Goal: Book appointment/travel/reservation

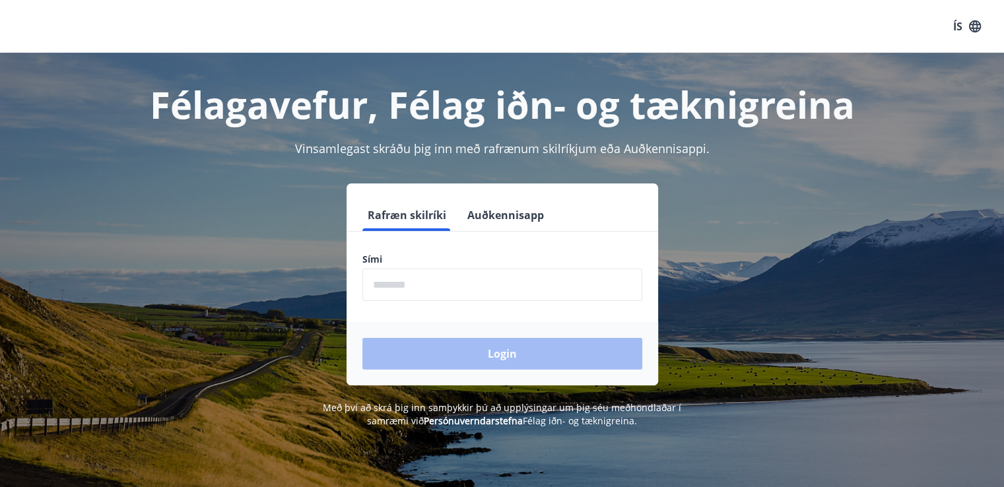
click at [790, 24] on div "ÍS" at bounding box center [502, 26] width 1004 height 53
click at [434, 282] on input "phone" at bounding box center [502, 285] width 280 height 32
click at [432, 293] on input "phone" at bounding box center [502, 285] width 280 height 32
click at [412, 284] on input "phone" at bounding box center [502, 285] width 280 height 32
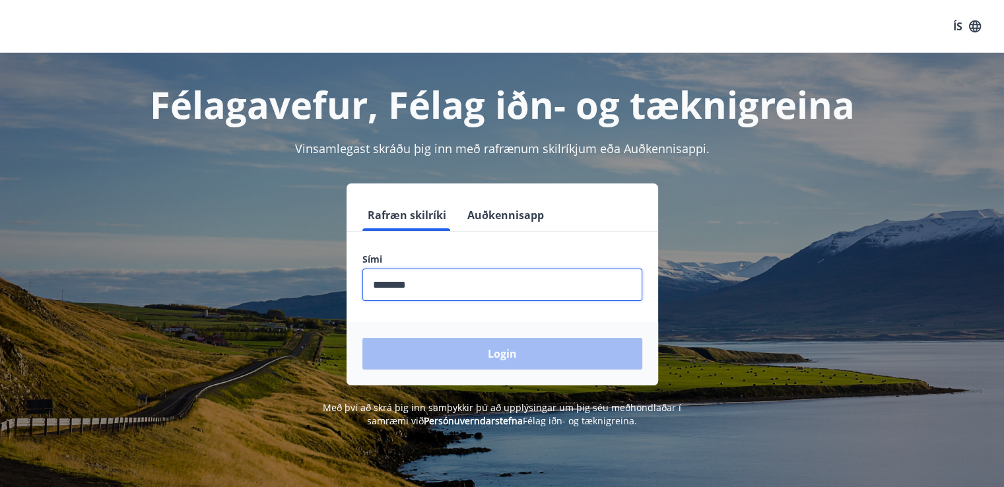
click at [414, 284] on input "phone" at bounding box center [502, 285] width 280 height 32
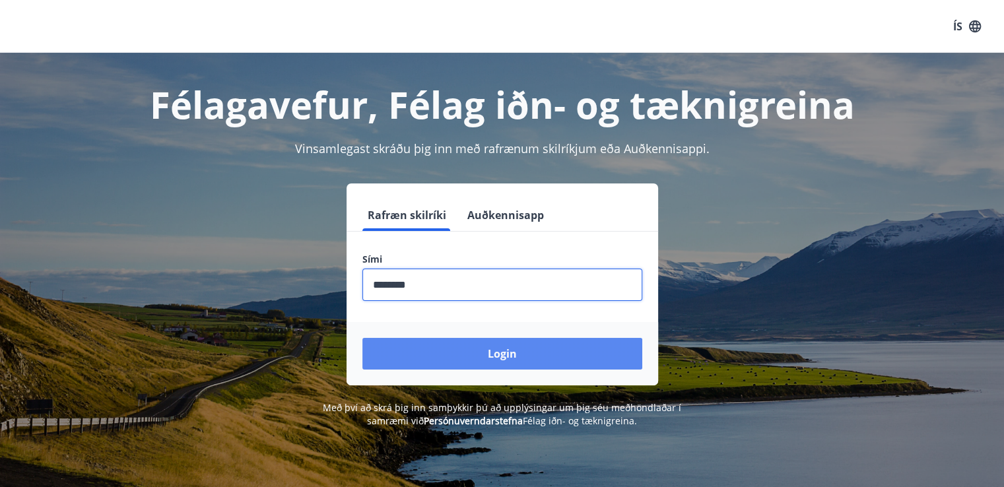
type input "********"
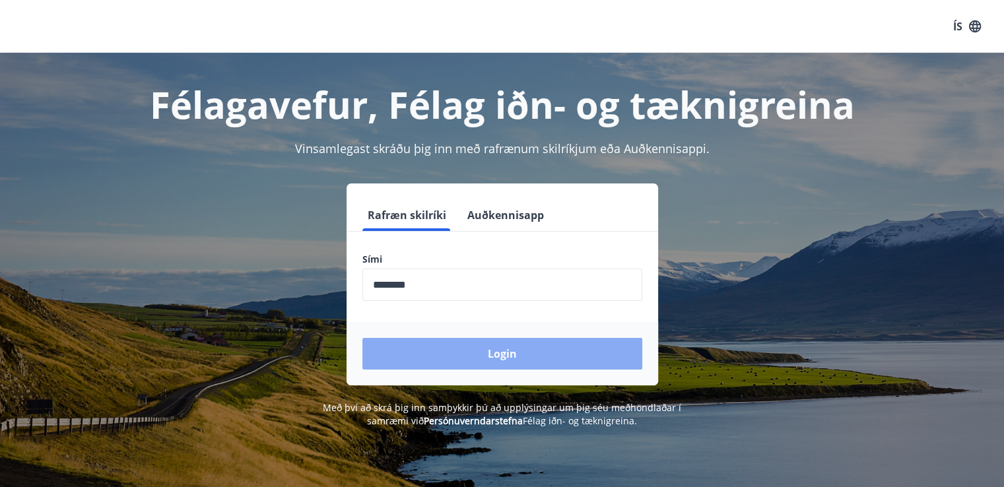
click at [448, 352] on button "Login" at bounding box center [502, 354] width 280 height 32
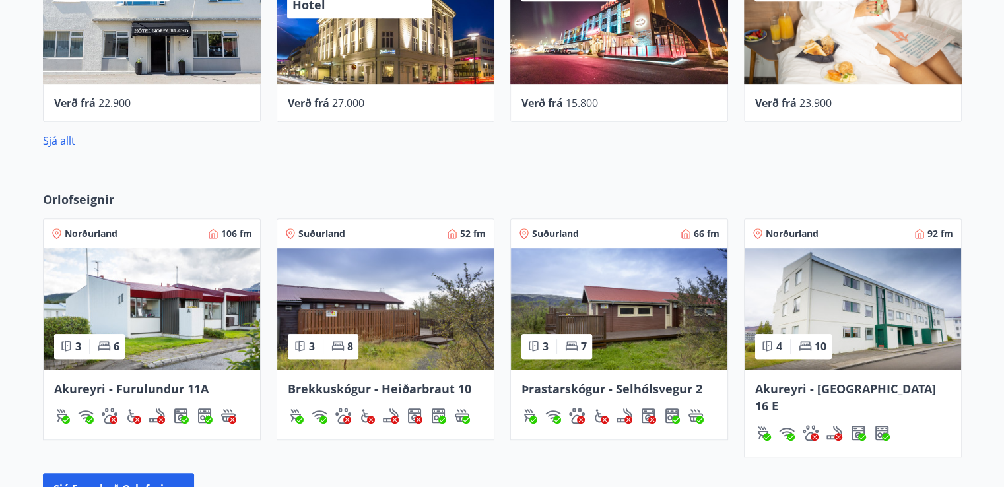
scroll to position [686, 0]
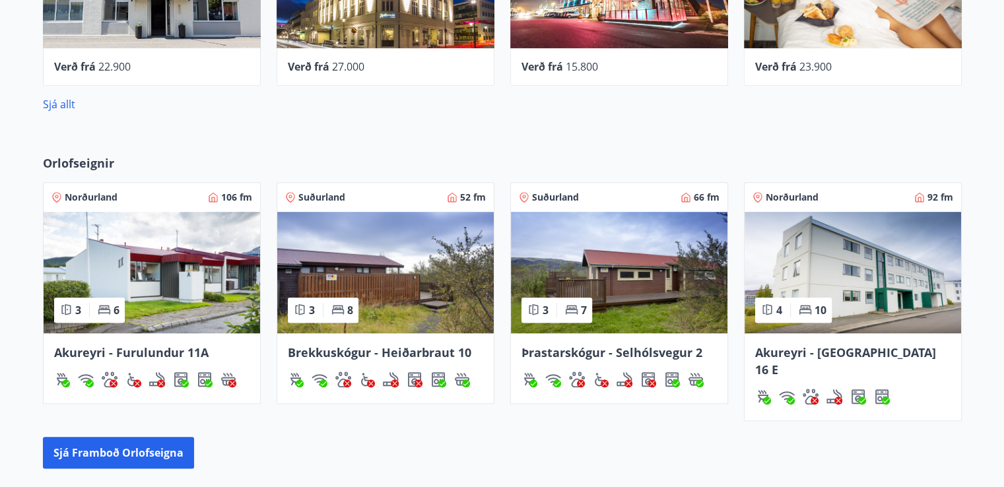
click at [92, 193] on span "Norðurland" at bounding box center [91, 197] width 53 height 13
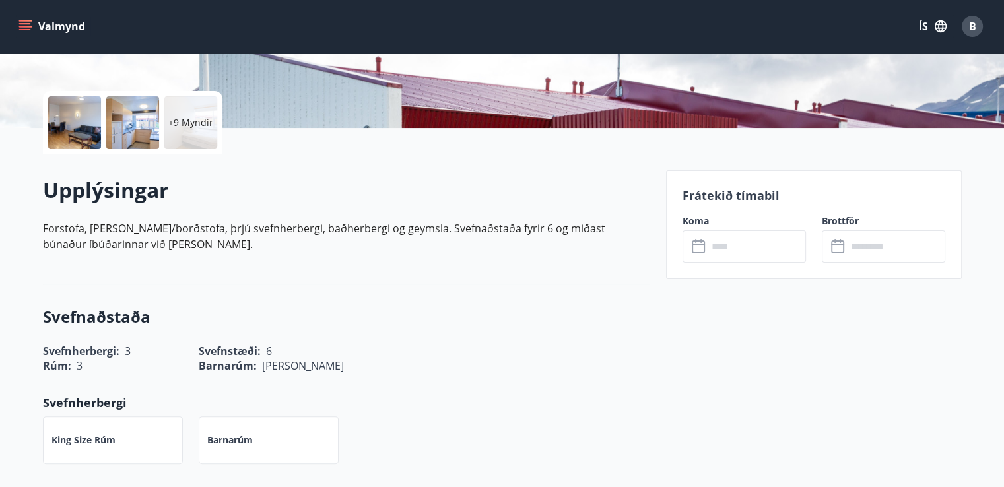
scroll to position [317, 0]
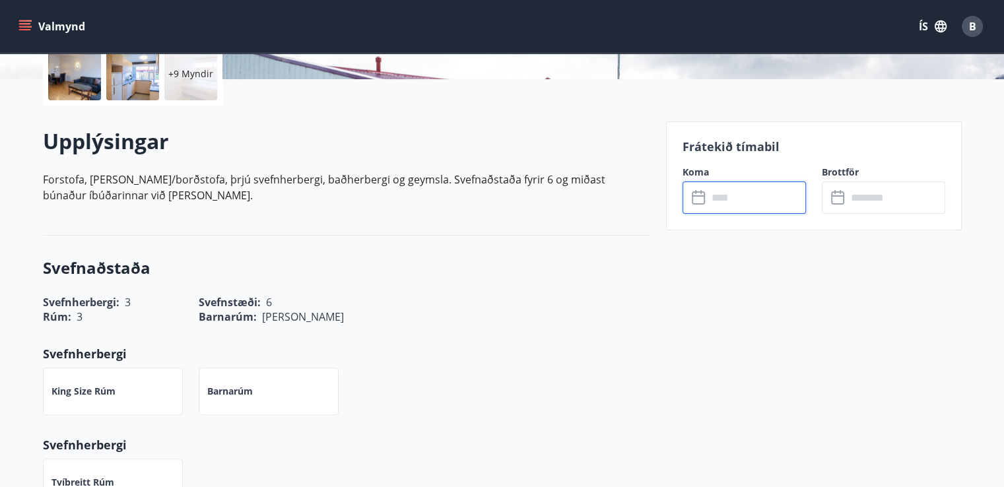
click at [742, 196] on input "text" at bounding box center [756, 197] width 98 height 32
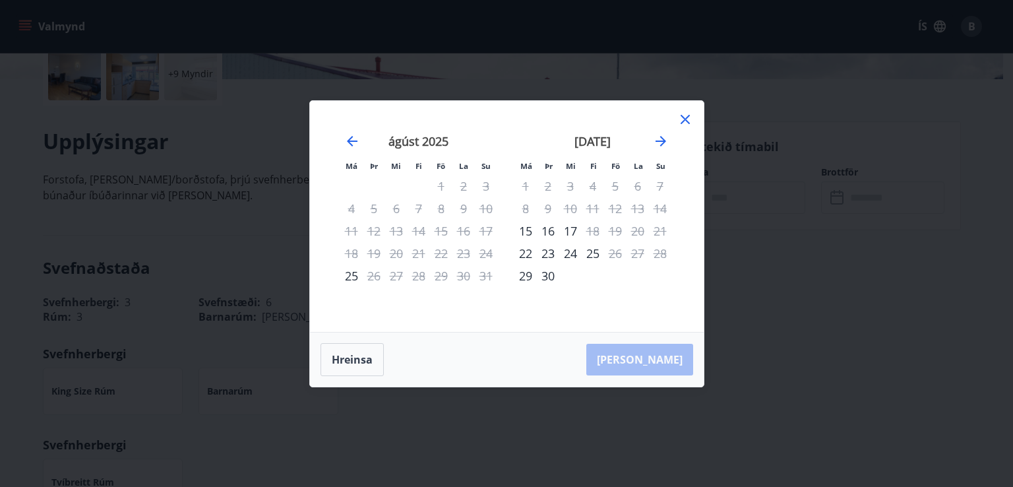
click at [687, 121] on icon at bounding box center [685, 119] width 9 height 9
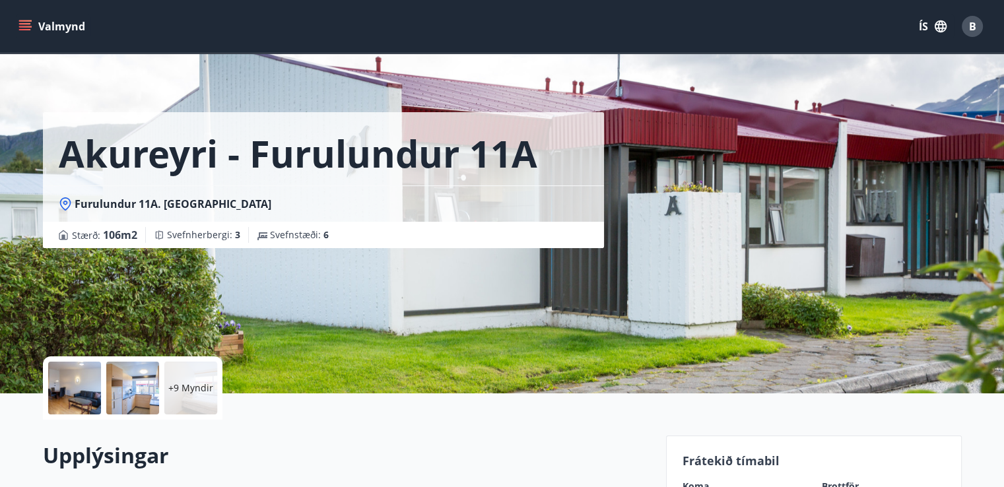
scroll to position [0, 0]
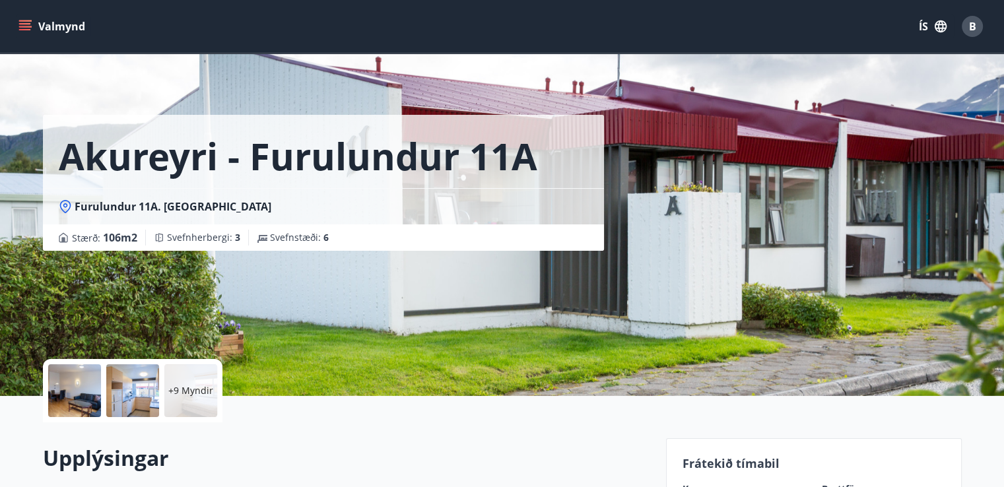
click at [23, 25] on icon "menu" at bounding box center [24, 26] width 13 height 13
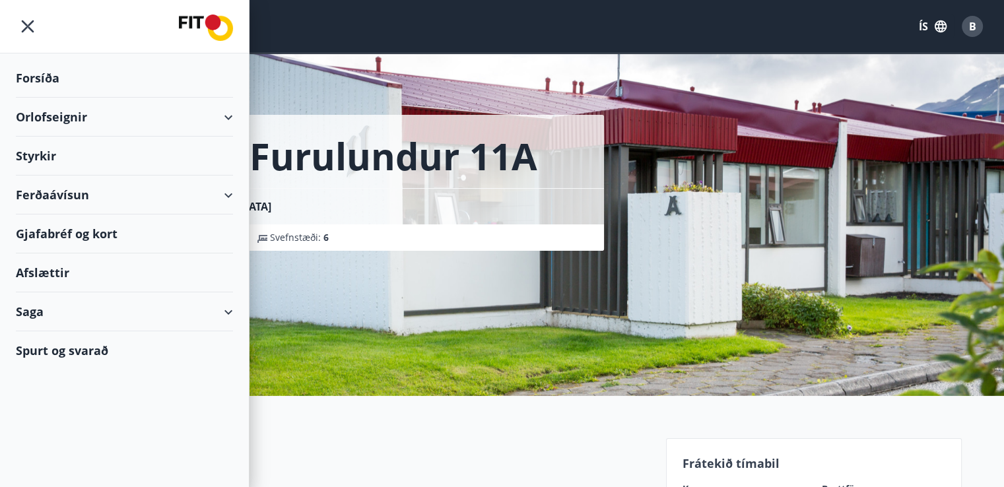
click at [227, 115] on div "Orlofseignir" at bounding box center [124, 117] width 217 height 39
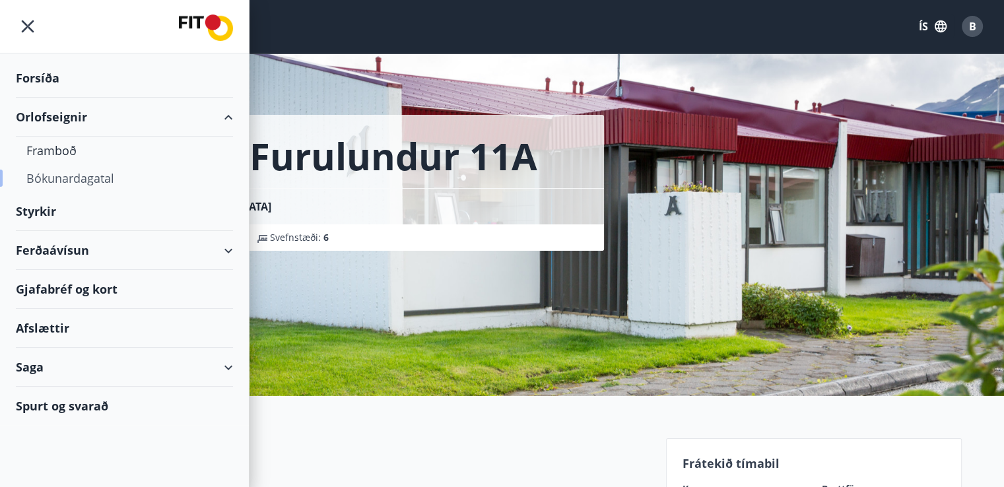
click at [166, 176] on div "Bókunardagatal" at bounding box center [124, 178] width 196 height 28
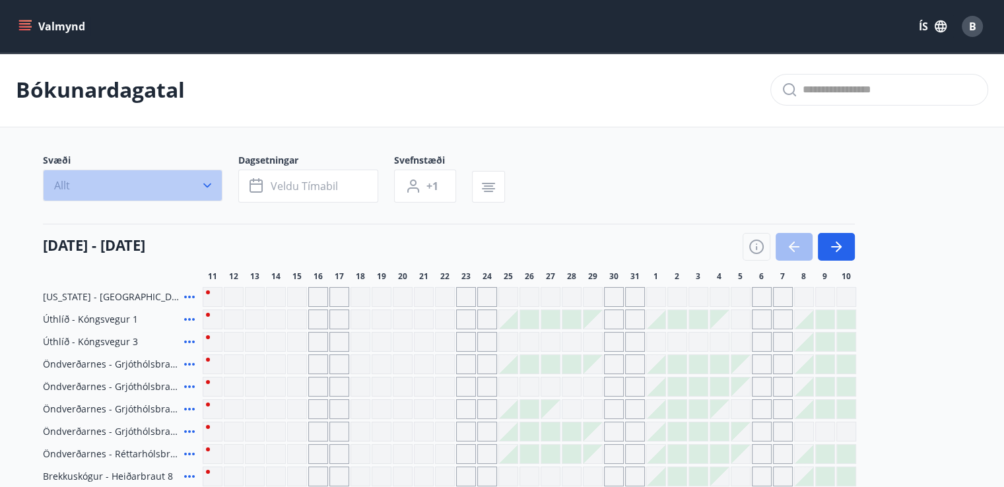
click at [206, 183] on icon "button" at bounding box center [207, 185] width 13 height 13
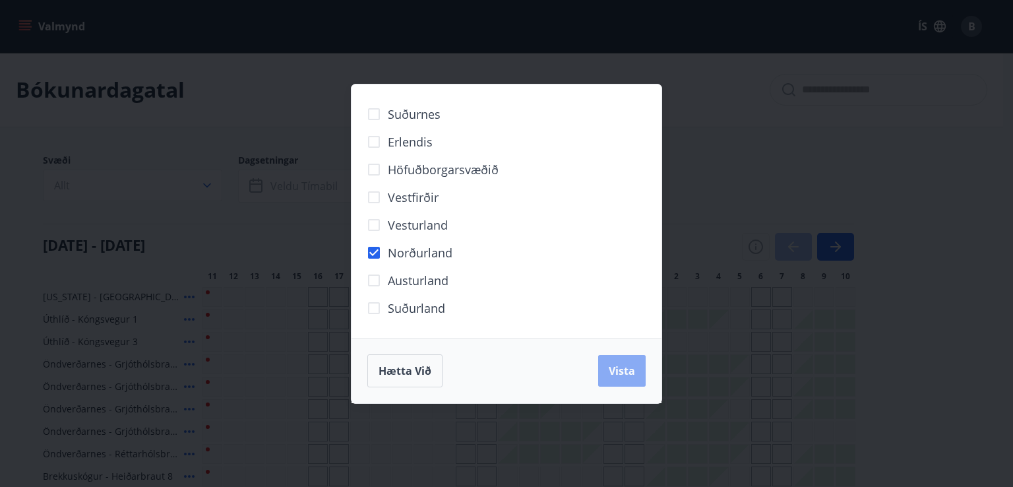
click at [634, 378] on button "Vista" at bounding box center [622, 371] width 48 height 32
